Goal: Transaction & Acquisition: Purchase product/service

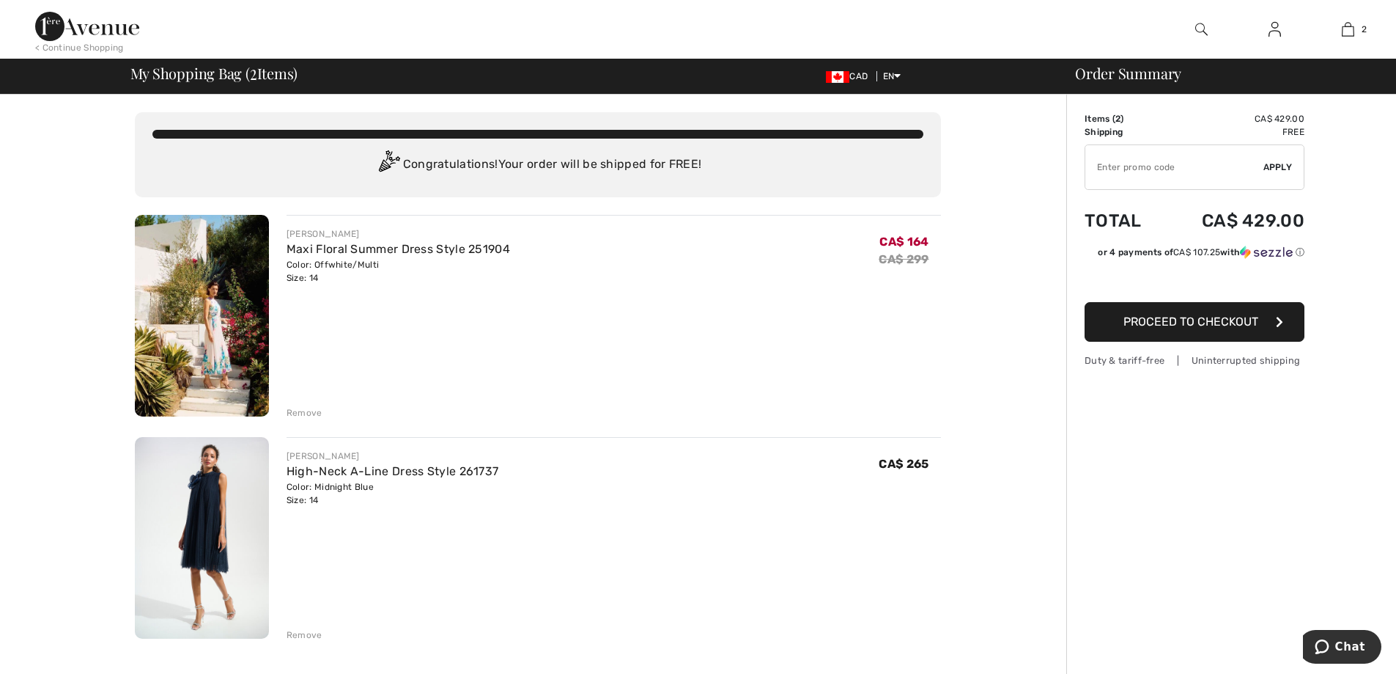
click at [298, 407] on div "Remove" at bounding box center [305, 412] width 36 height 13
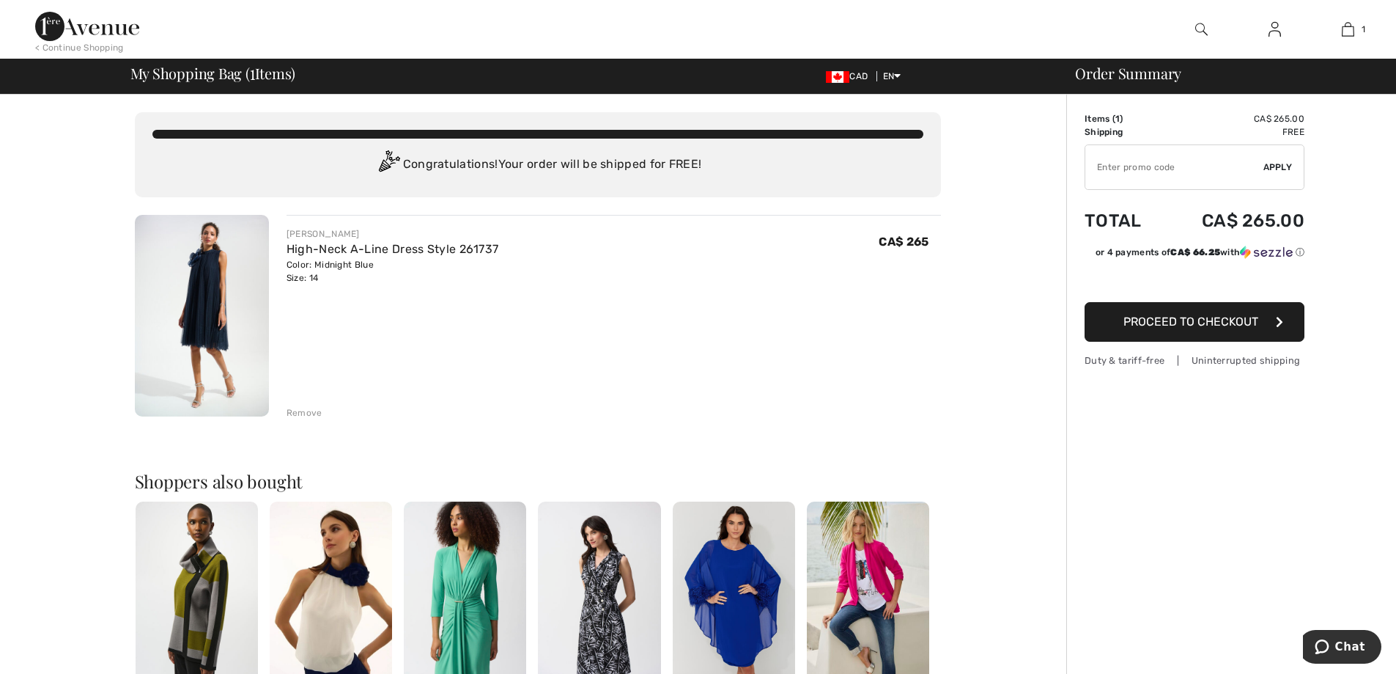
scroll to position [147, 0]
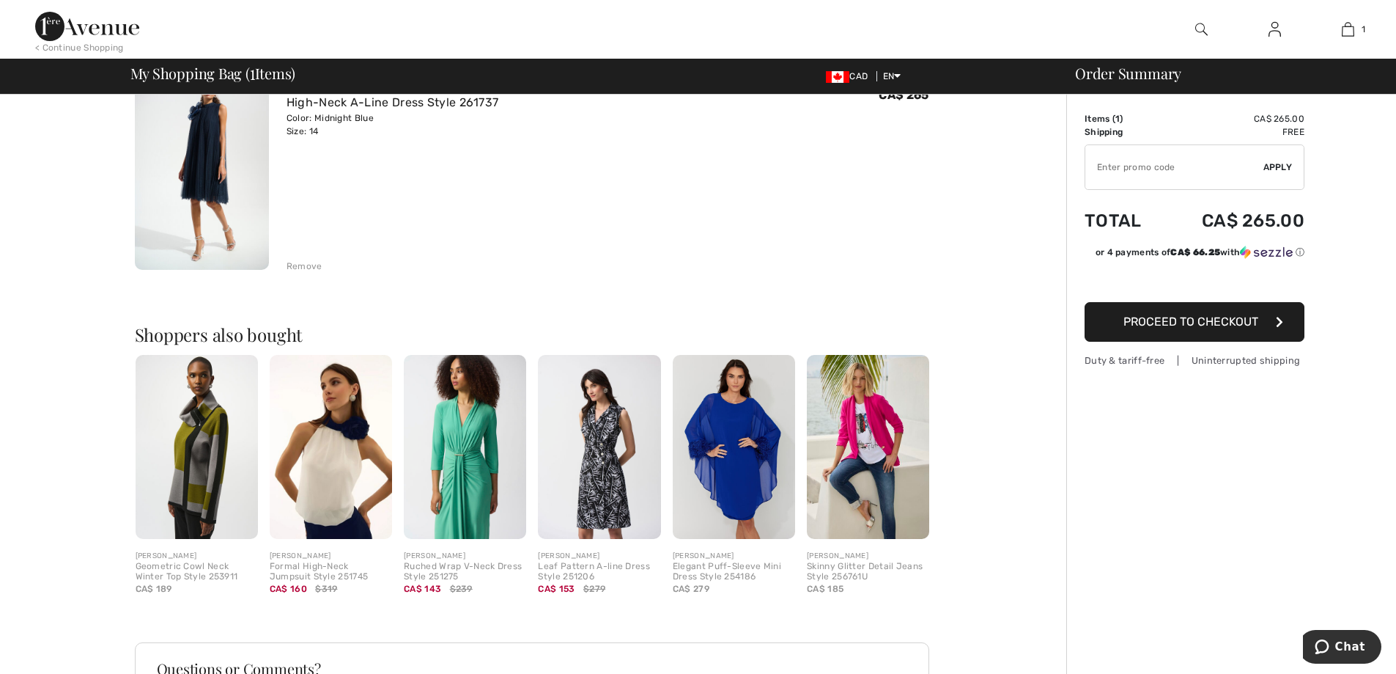
click at [753, 495] on img at bounding box center [734, 447] width 122 height 184
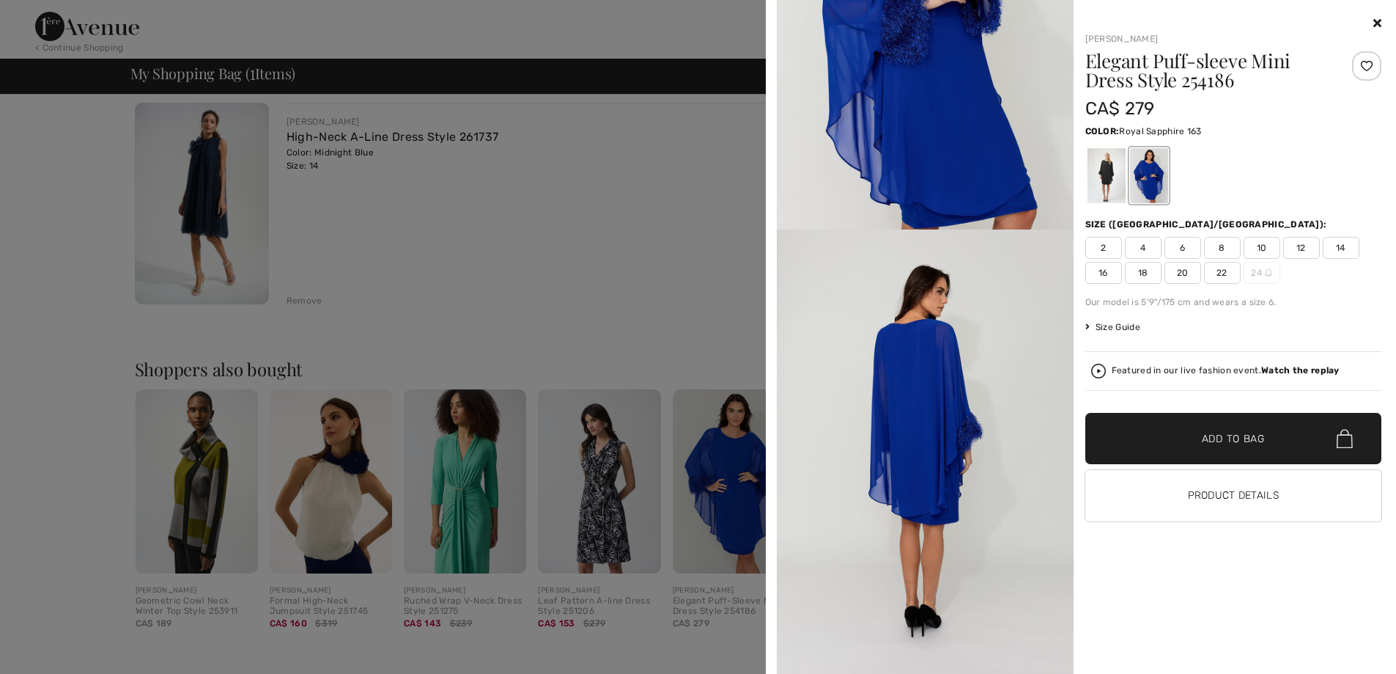
scroll to position [0, 0]
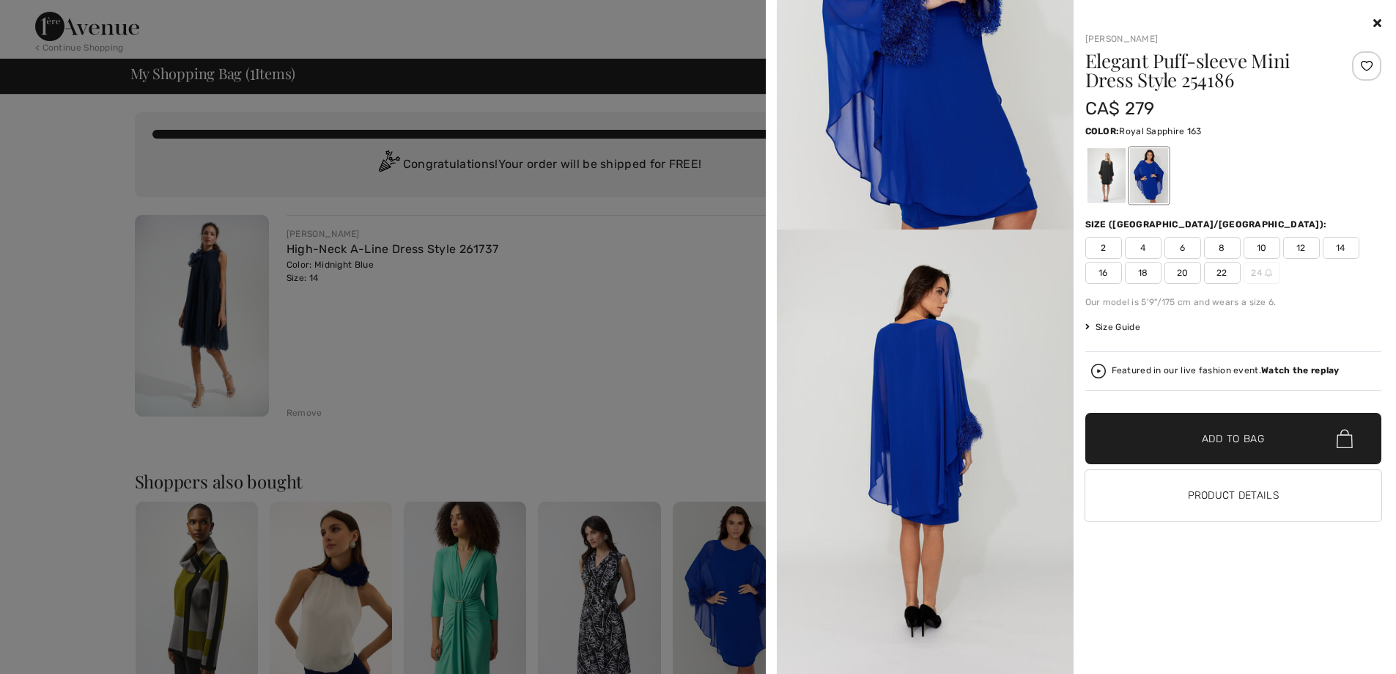
click at [1377, 18] on icon at bounding box center [1378, 23] width 8 height 12
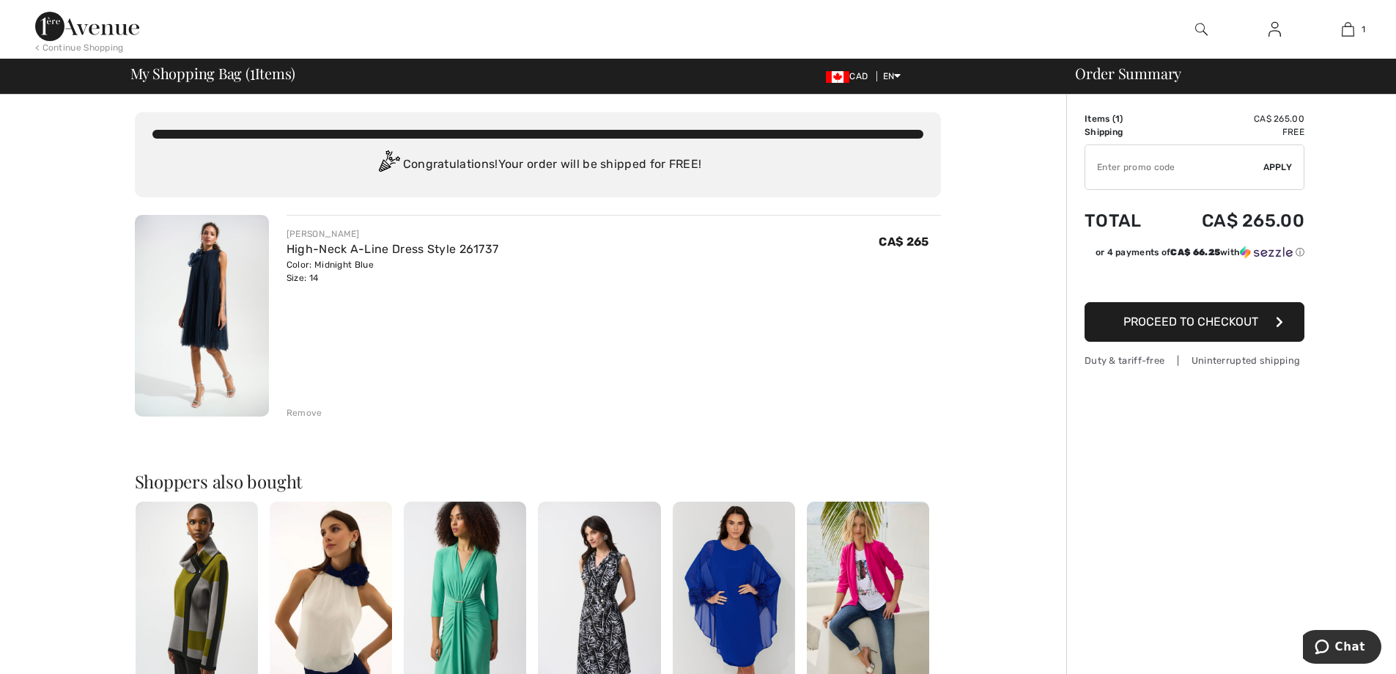
click at [1220, 319] on span "Proceed to Checkout" at bounding box center [1191, 321] width 135 height 14
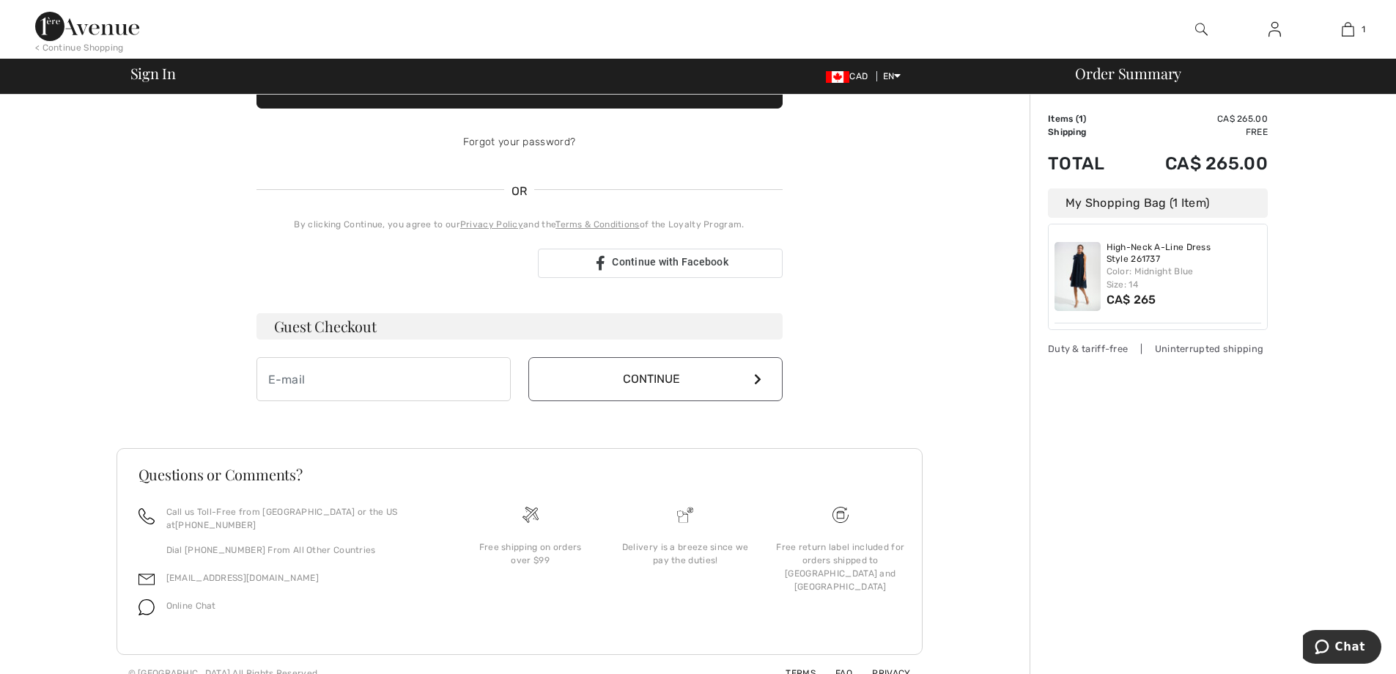
scroll to position [247, 0]
